Goal: Task Accomplishment & Management: Manage account settings

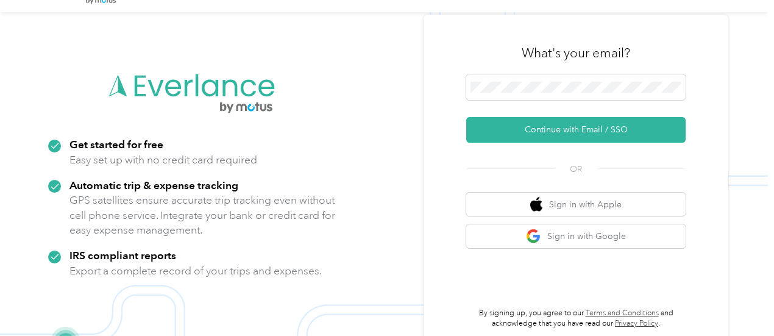
scroll to position [39, 0]
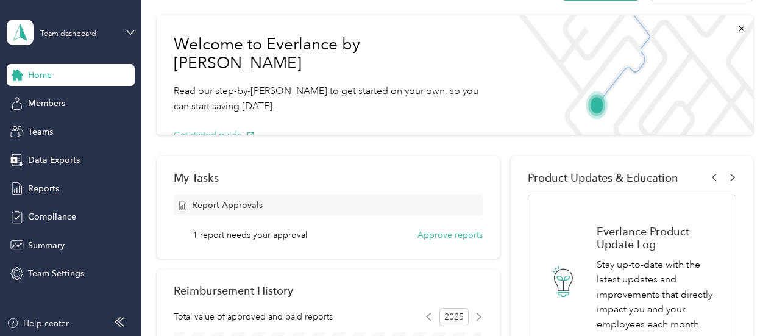
scroll to position [122, 0]
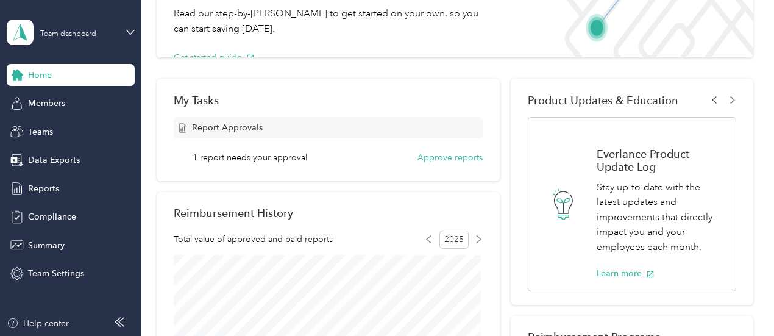
click at [323, 133] on div "Report Approvals" at bounding box center [329, 127] width 310 height 21
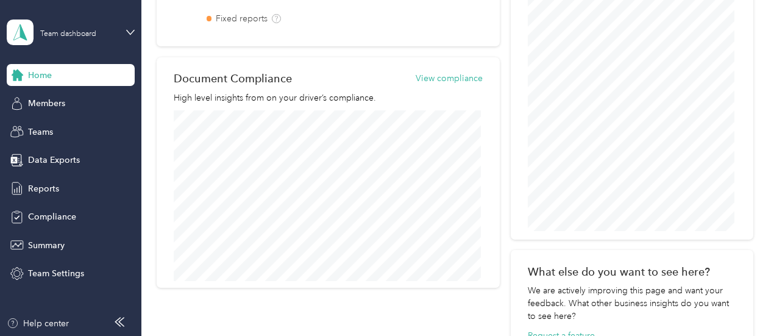
scroll to position [548, 0]
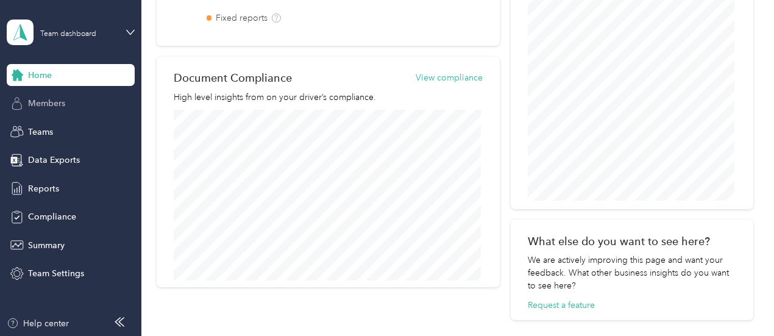
click at [60, 102] on span "Members" at bounding box center [46, 103] width 37 height 13
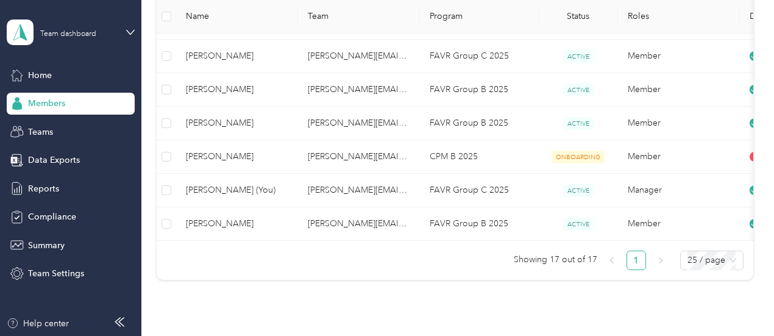
scroll to position [581, 0]
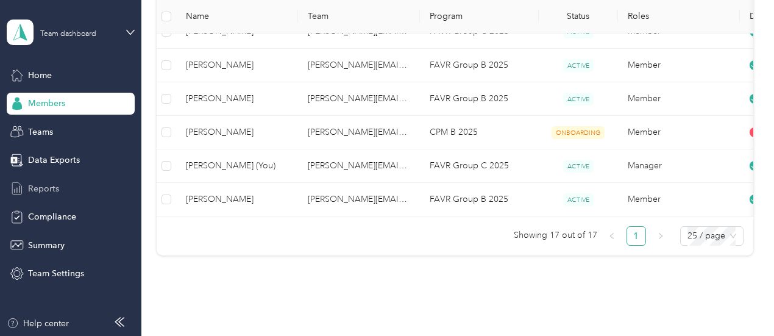
click at [41, 188] on span "Reports" at bounding box center [43, 188] width 31 height 13
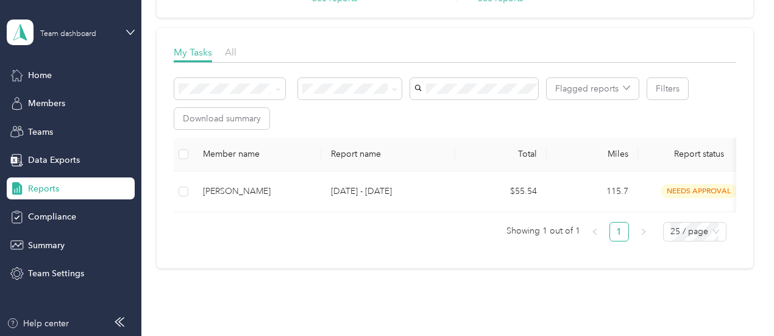
scroll to position [32, 0]
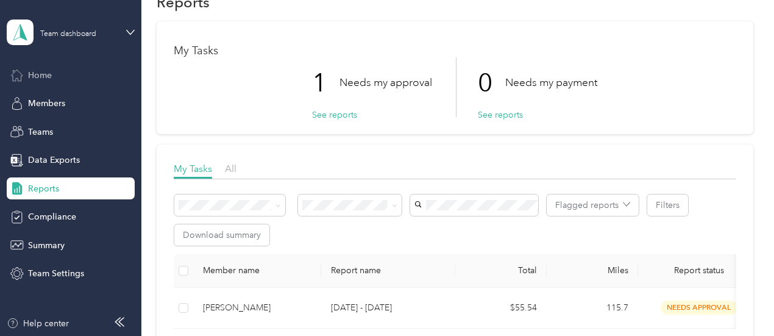
click at [34, 72] on span "Home" at bounding box center [40, 75] width 24 height 13
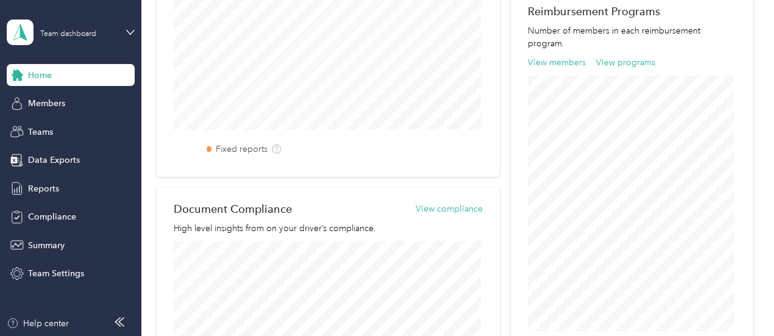
scroll to position [444, 0]
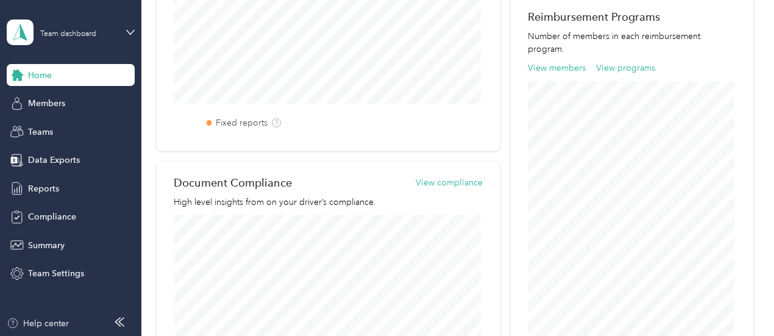
click at [56, 75] on div "Home" at bounding box center [71, 75] width 128 height 22
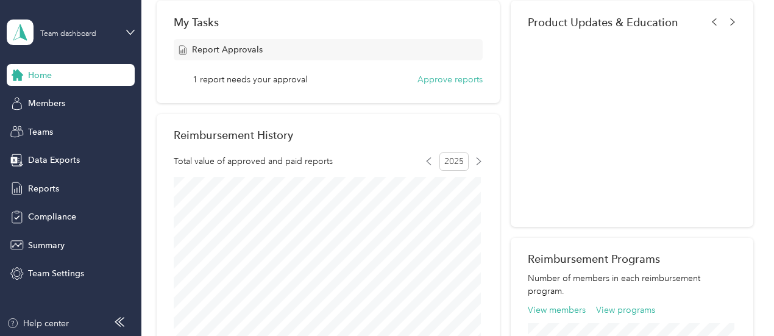
scroll to position [0, 0]
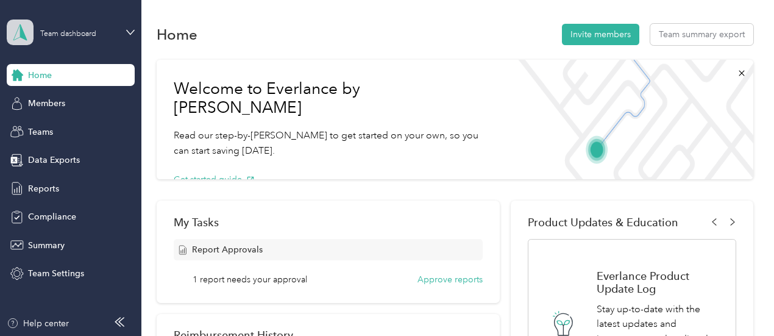
click at [26, 31] on icon at bounding box center [20, 32] width 18 height 17
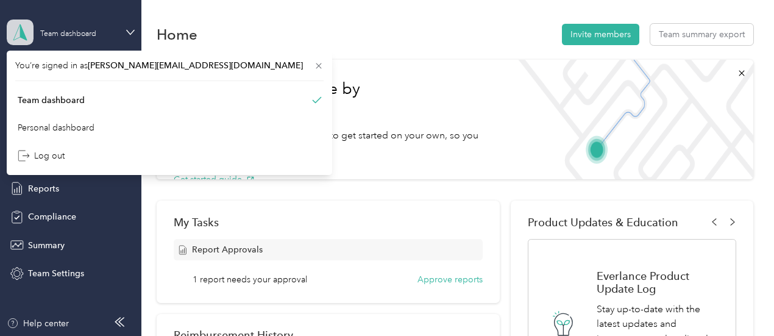
click at [27, 31] on icon at bounding box center [20, 32] width 18 height 17
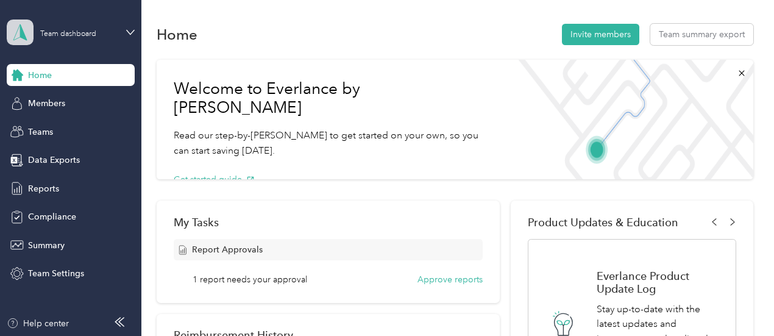
click at [27, 31] on icon at bounding box center [20, 32] width 18 height 17
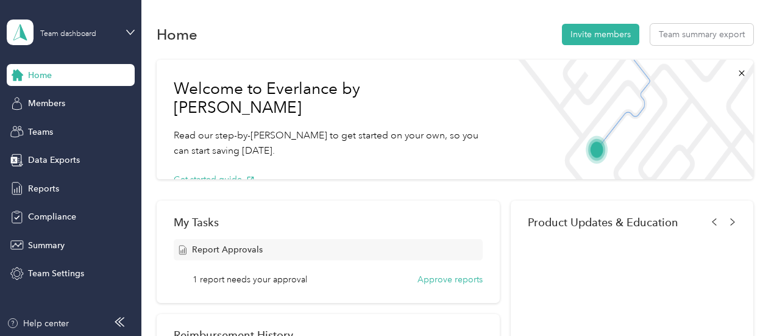
click at [54, 123] on div "Personal dashboard" at bounding box center [56, 124] width 77 height 13
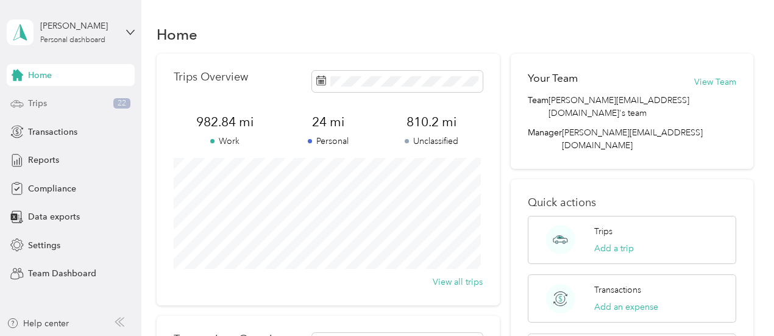
click at [38, 101] on span "Trips" at bounding box center [37, 103] width 19 height 13
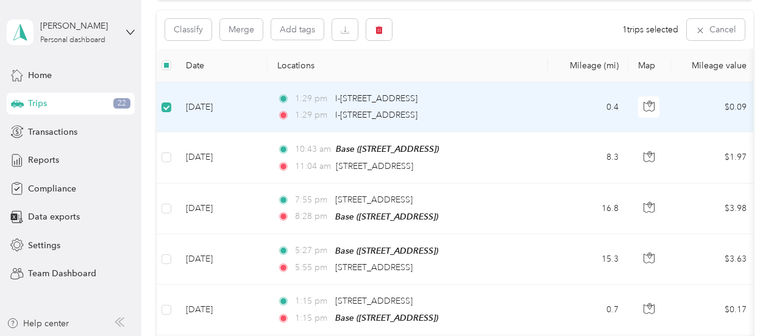
scroll to position [121, 0]
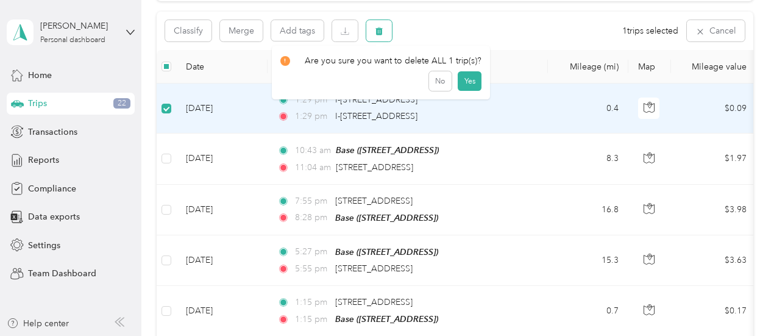
click at [378, 31] on icon "button" at bounding box center [378, 31] width 7 height 8
click at [459, 83] on button "Yes" at bounding box center [470, 80] width 24 height 19
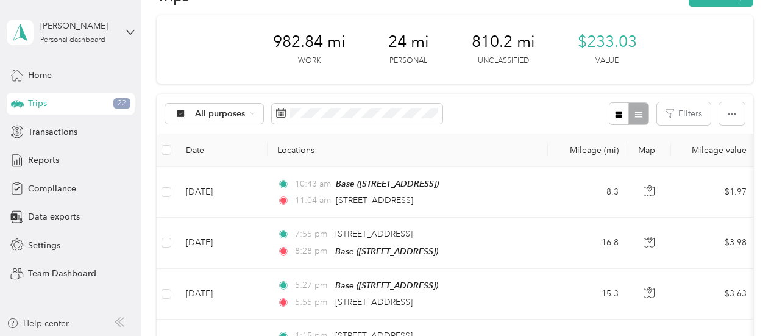
scroll to position [0, 0]
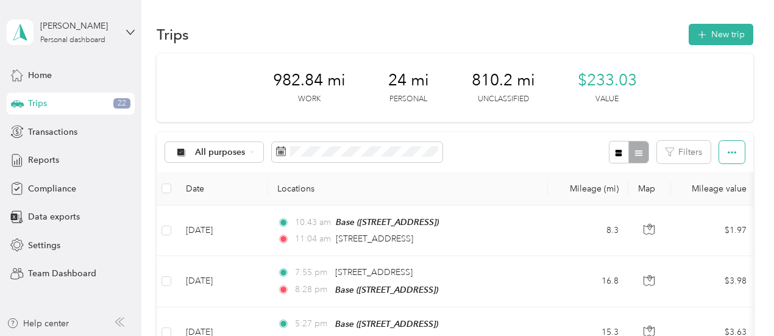
click at [731, 146] on button "button" at bounding box center [732, 152] width 26 height 23
click at [710, 169] on div "Select all" at bounding box center [715, 174] width 34 height 13
